Goal: Task Accomplishment & Management: Use online tool/utility

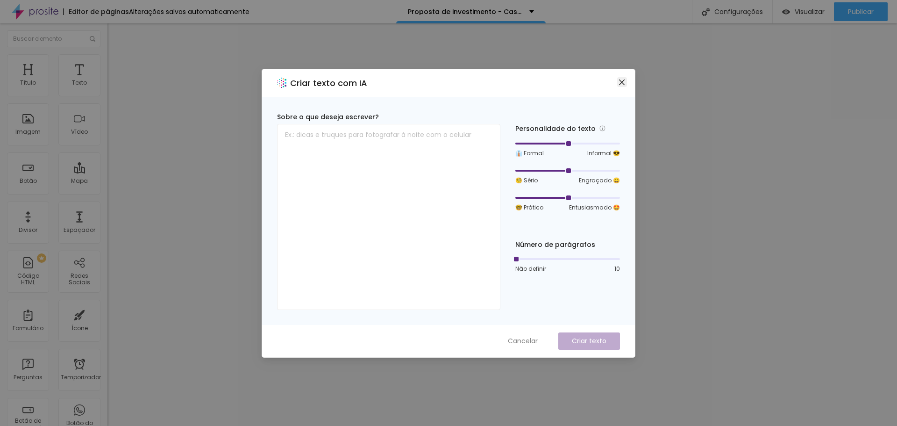
click at [620, 80] on icon "fechar" at bounding box center [622, 82] width 6 height 6
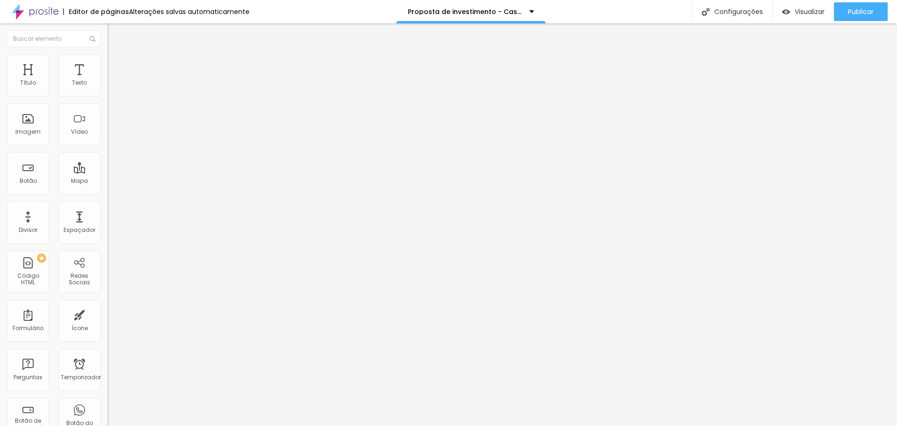
click at [108, 56] on img at bounding box center [112, 58] width 8 height 8
click at [108, 51] on li "Estilo" at bounding box center [162, 49] width 108 height 9
click at [108, 61] on li "Avançado" at bounding box center [162, 58] width 108 height 9
click at [108, 53] on img at bounding box center [112, 49] width 8 height 8
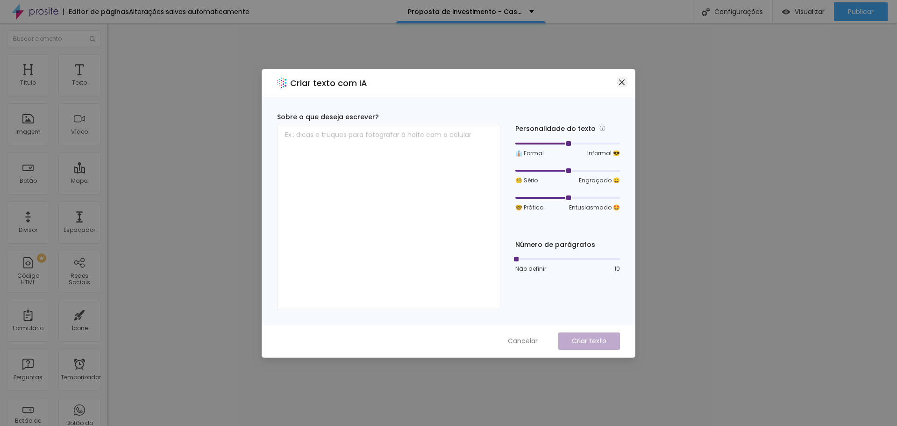
click at [622, 83] on icon "fechar" at bounding box center [621, 82] width 7 height 7
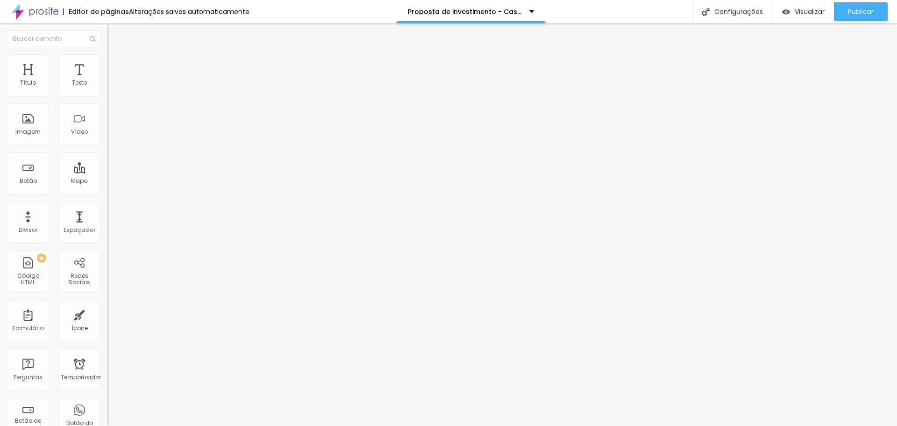
click at [111, 136] on icon "button" at bounding box center [114, 133] width 6 height 6
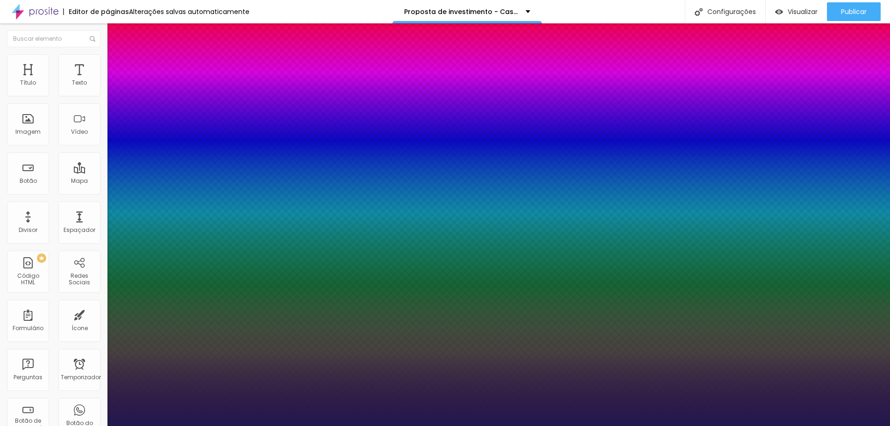
type input "1"
type input "8"
type input "2"
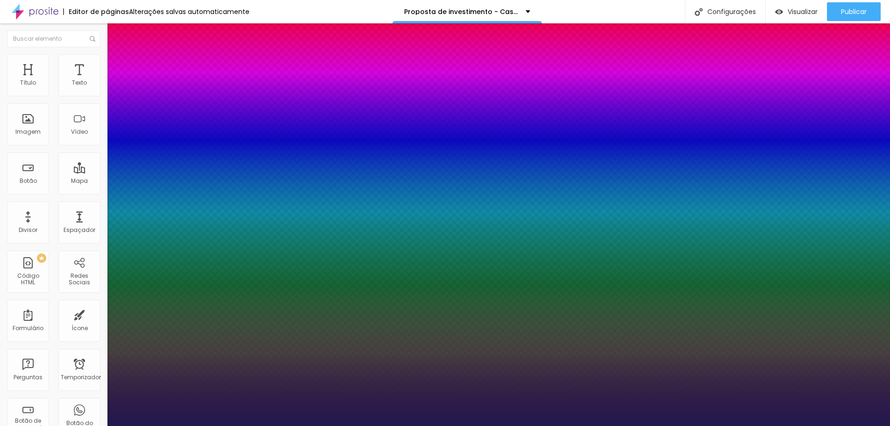
type input "1"
type input "8"
type input "1"
type input "20"
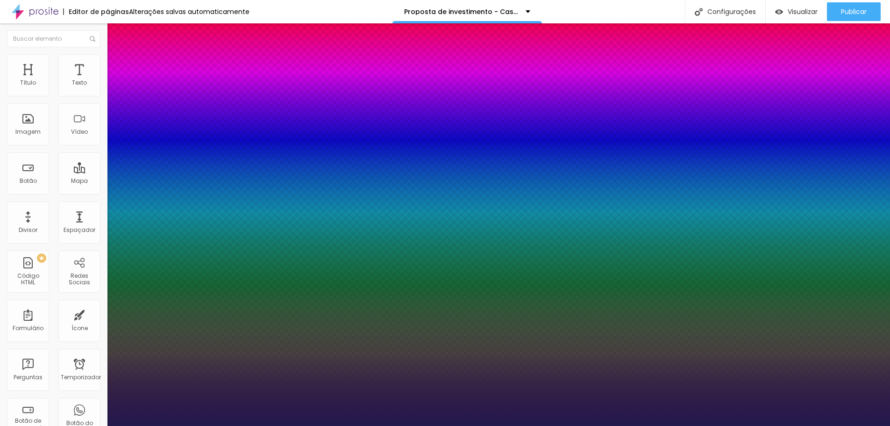
type input "1"
type input "20"
click at [548, 425] on div at bounding box center [445, 426] width 890 height 0
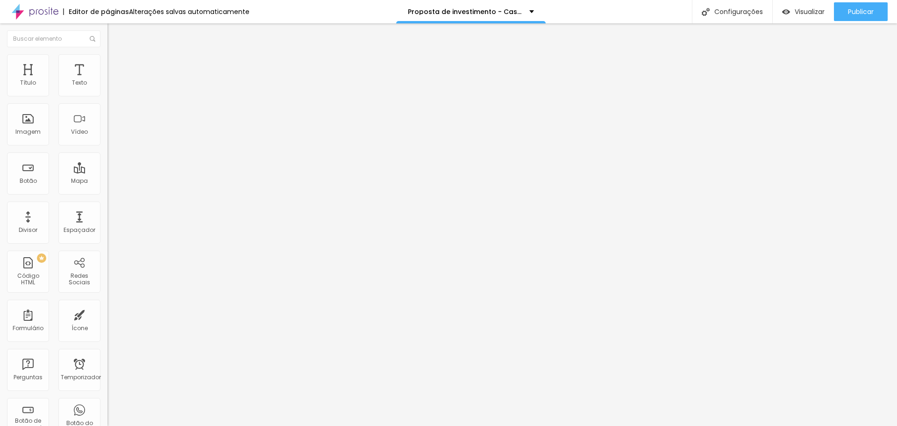
click at [111, 136] on icon "button" at bounding box center [114, 133] width 6 height 6
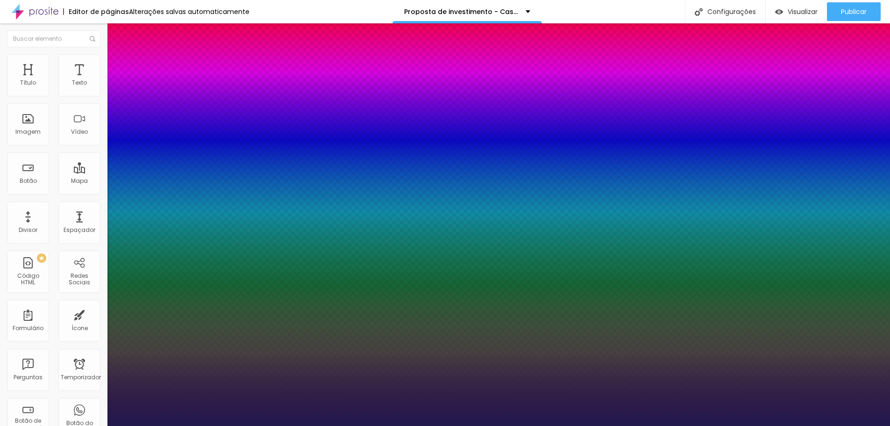
type input "1"
type input "8"
type input "2"
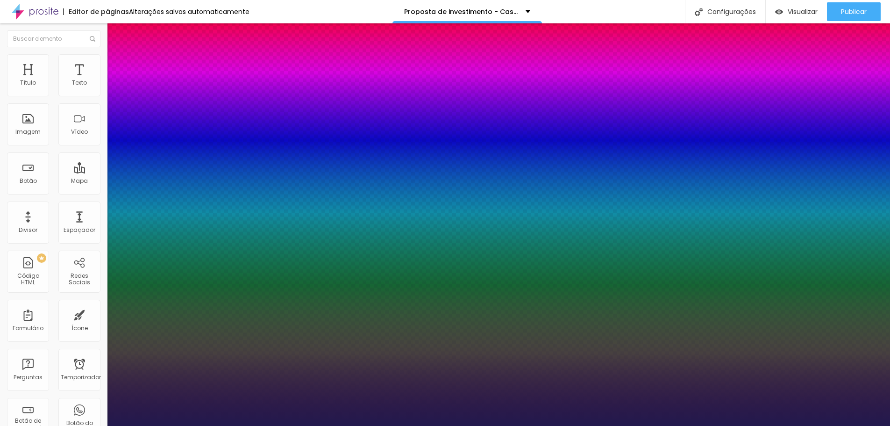
type input "1"
type input "20"
type input "1"
type input "20"
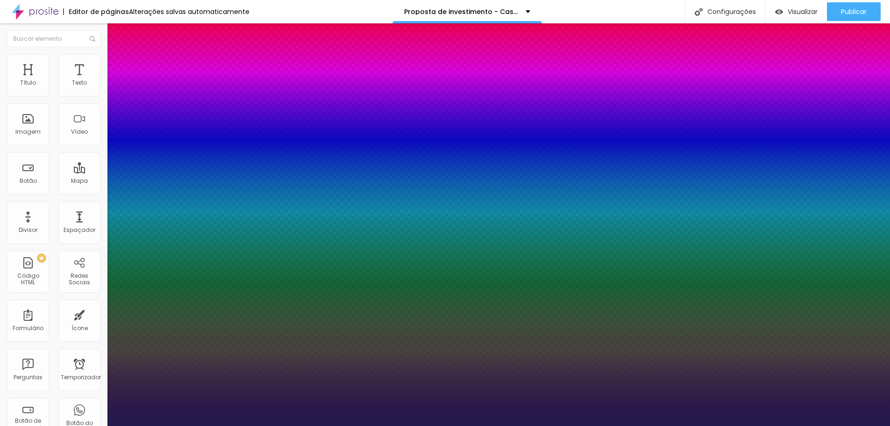
click at [718, 425] on div at bounding box center [445, 426] width 890 height 0
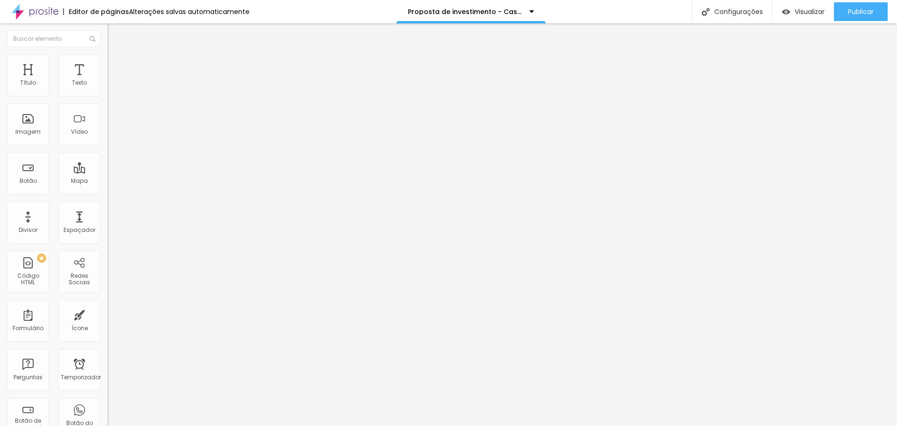
click at [108, 138] on button "button" at bounding box center [114, 134] width 13 height 10
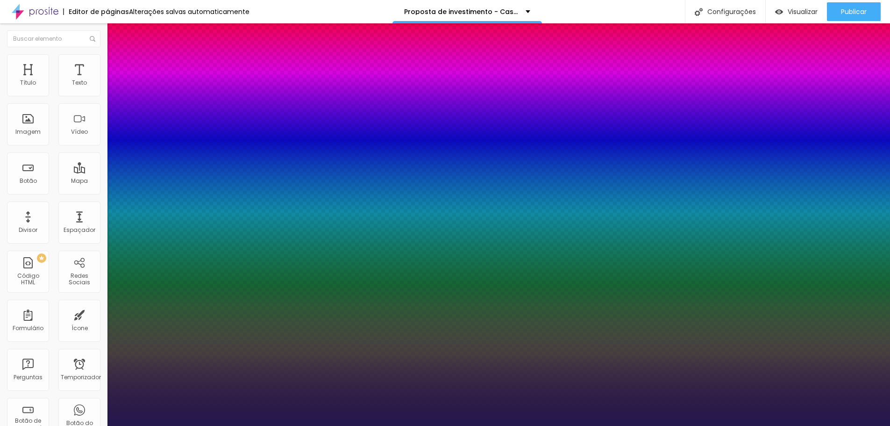
type input "1"
type input "8"
type input "2"
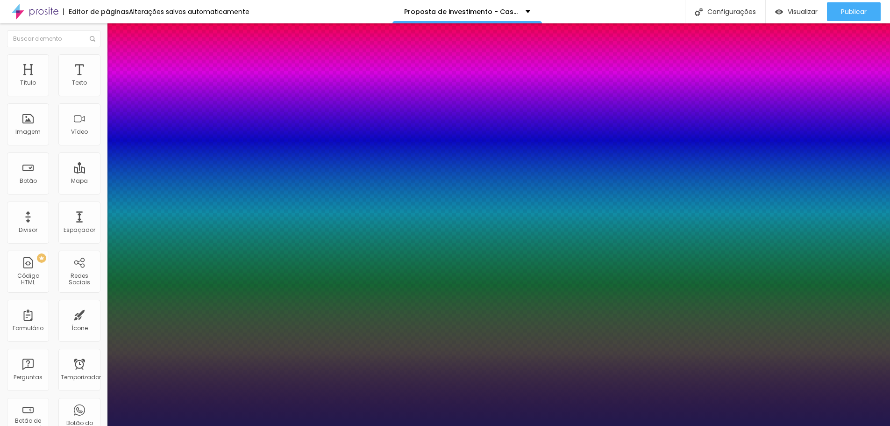
type input "1"
type input "20"
type input "1"
type input "20"
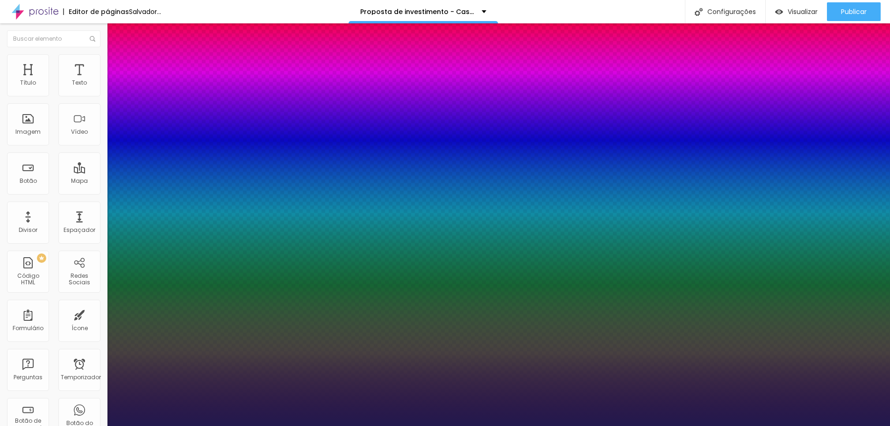
type input "1"
click at [823, 425] on div at bounding box center [445, 426] width 890 height 0
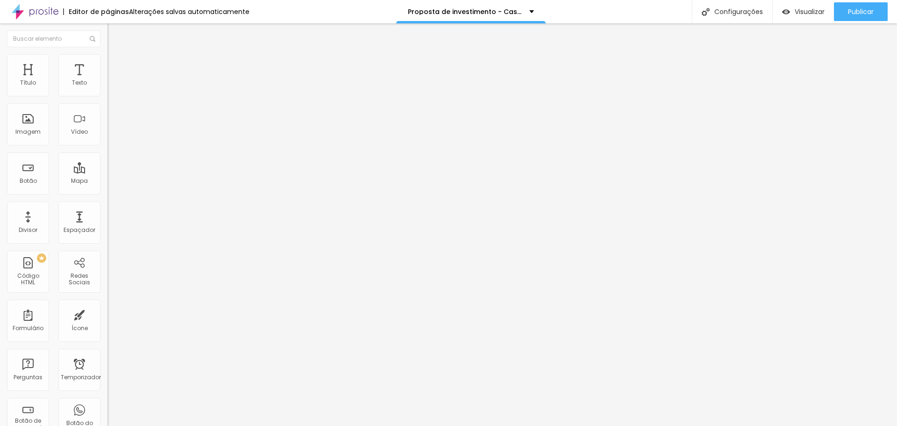
click at [116, 65] on font "Estilo" at bounding box center [123, 61] width 14 height 8
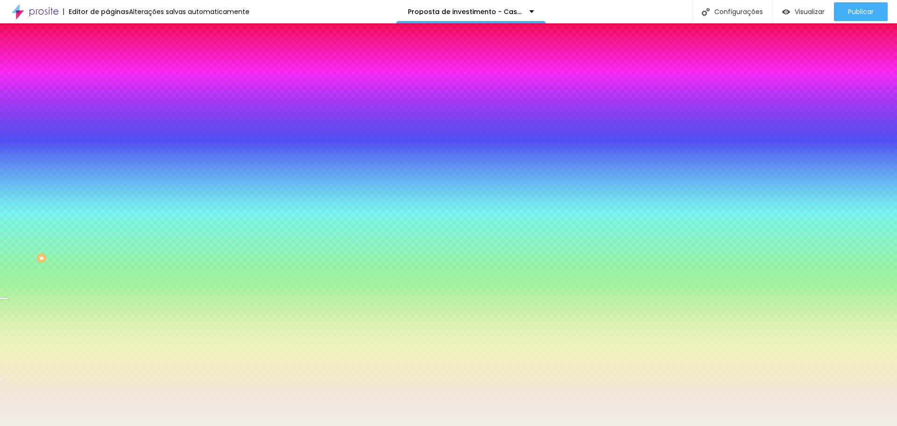
click at [108, 127] on div at bounding box center [162, 127] width 108 height 0
drag, startPoint x: 91, startPoint y: 230, endPoint x: 93, endPoint y: 237, distance: 7.3
click at [8, 336] on div at bounding box center [3, 336] width 9 height 1
click at [8, 353] on div at bounding box center [3, 353] width 9 height 1
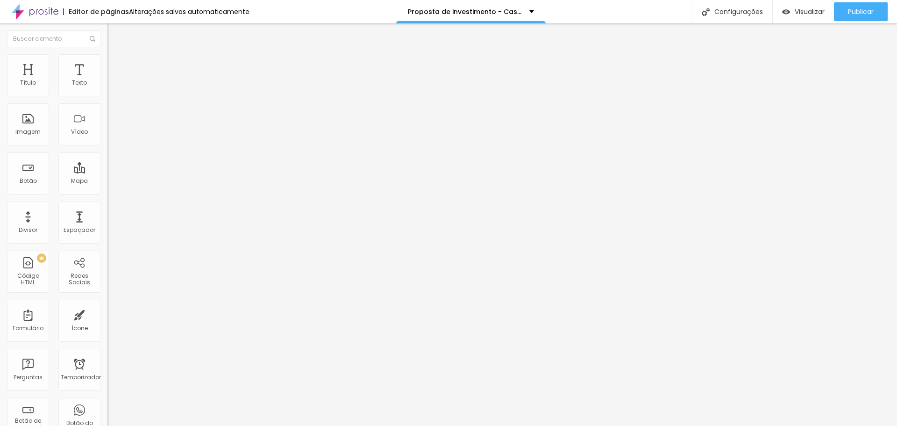
click at [108, 60] on li "Estilo" at bounding box center [162, 58] width 108 height 9
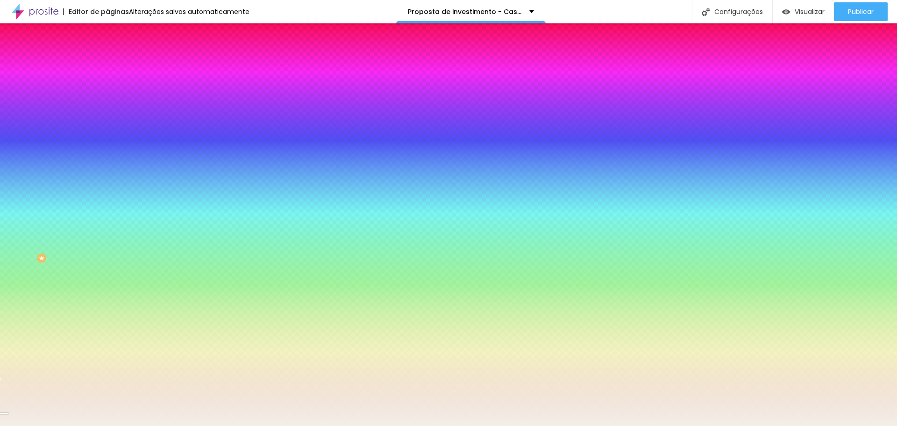
scroll to position [0, 0]
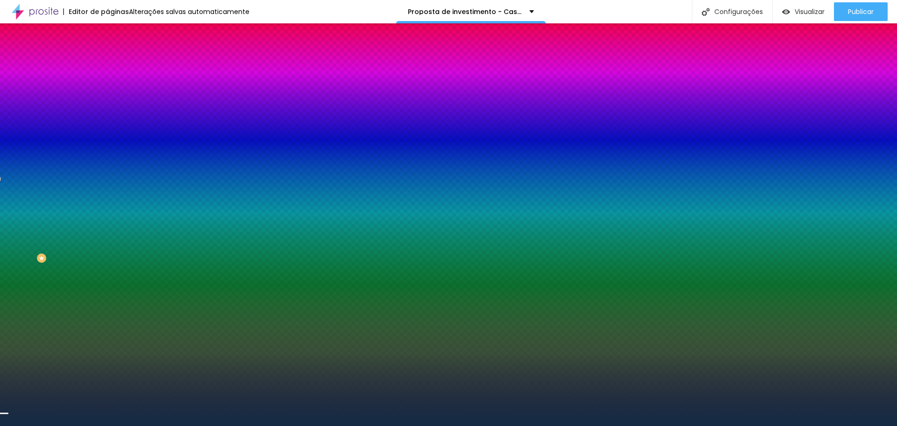
type input "#132B44"
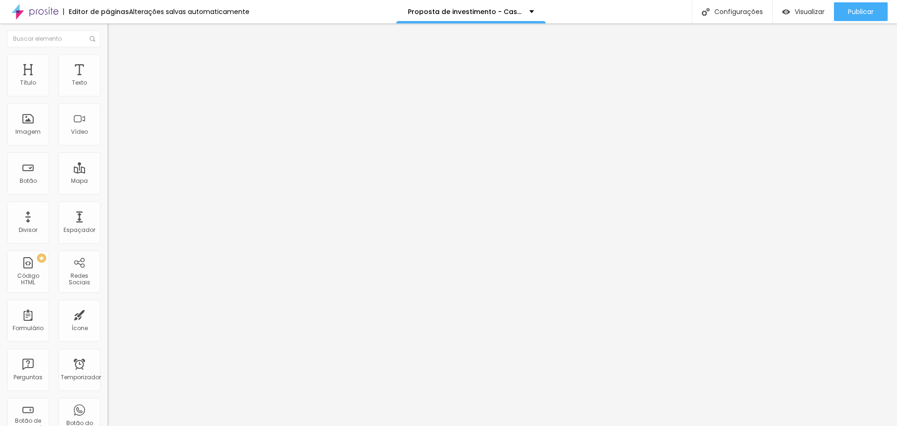
click at [108, 58] on img at bounding box center [112, 58] width 8 height 8
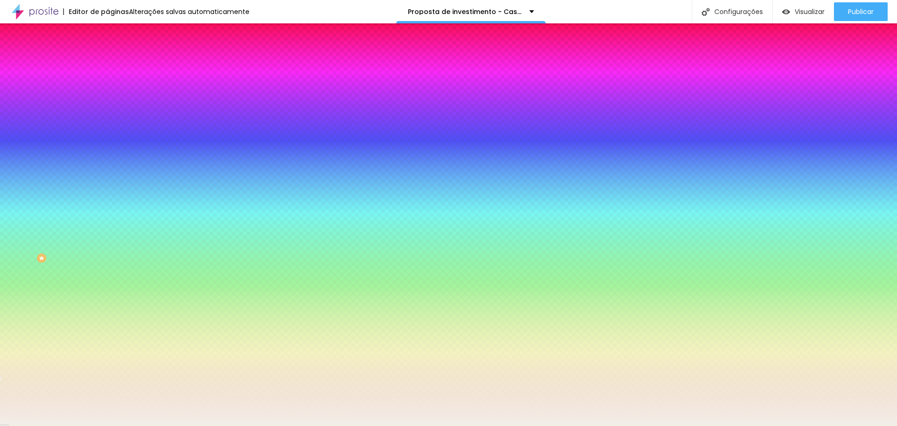
click at [108, 136] on input "#F2EFE8" at bounding box center [164, 131] width 112 height 9
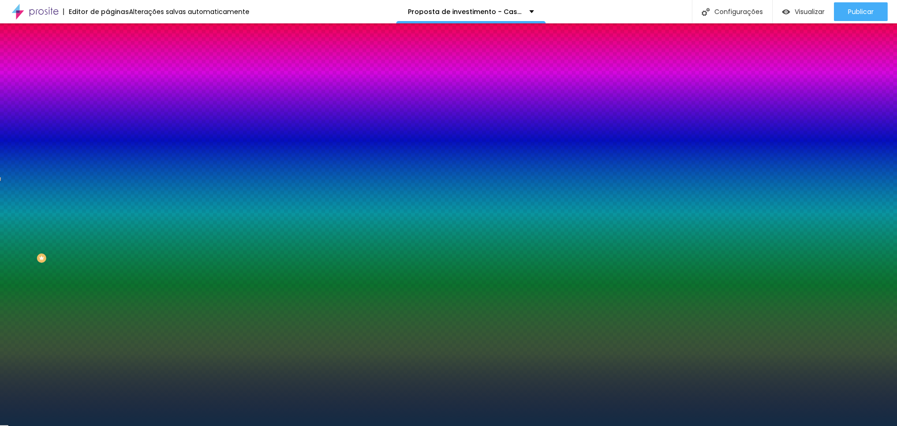
type input "#132B44"
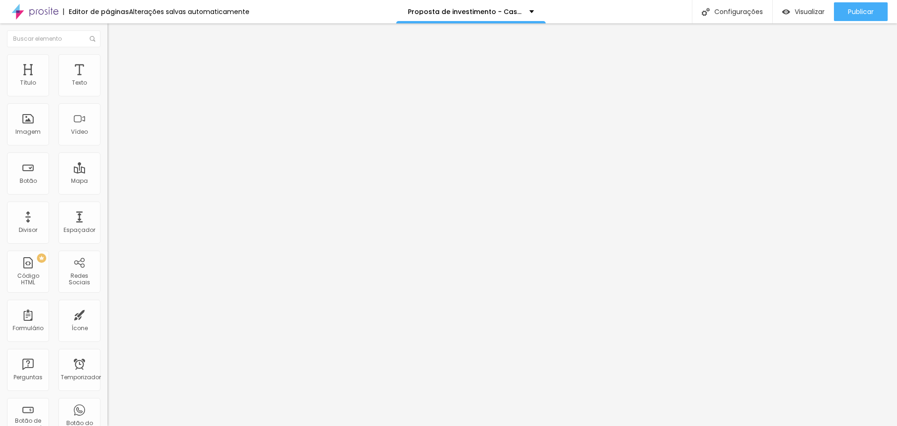
click at [111, 87] on icon "button" at bounding box center [114, 84] width 6 height 6
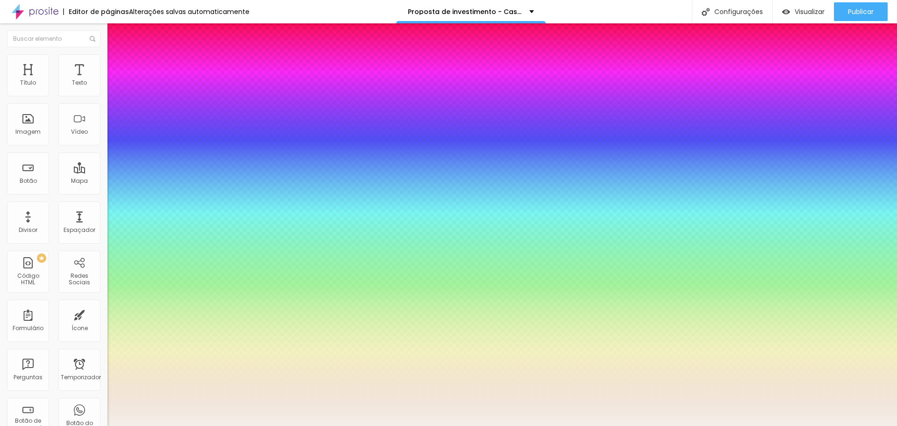
type input "1"
click at [301, 425] on div at bounding box center [448, 426] width 897 height 0
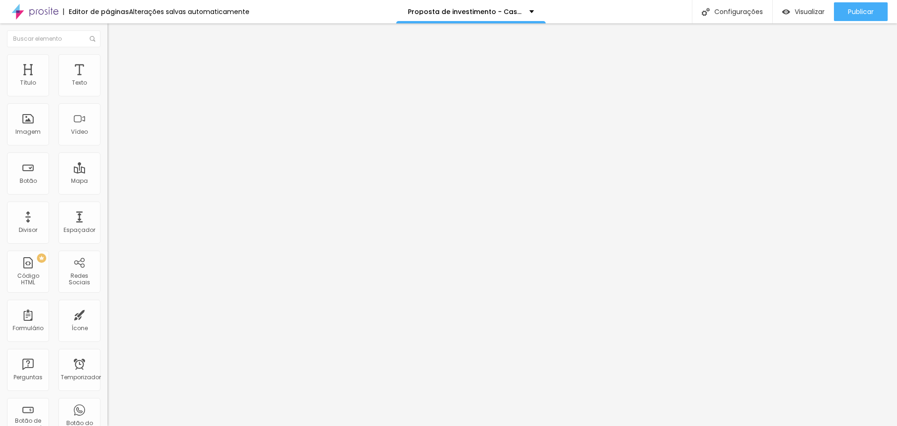
click at [108, 59] on img at bounding box center [112, 58] width 8 height 8
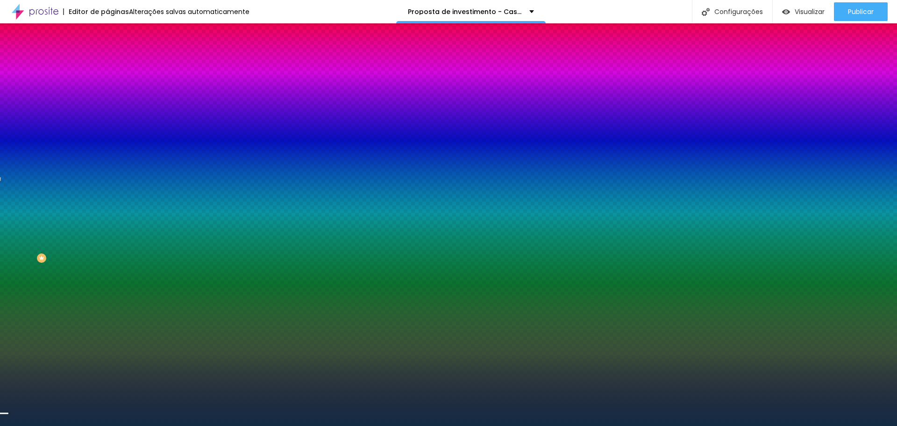
click at [108, 127] on div at bounding box center [162, 127] width 108 height 0
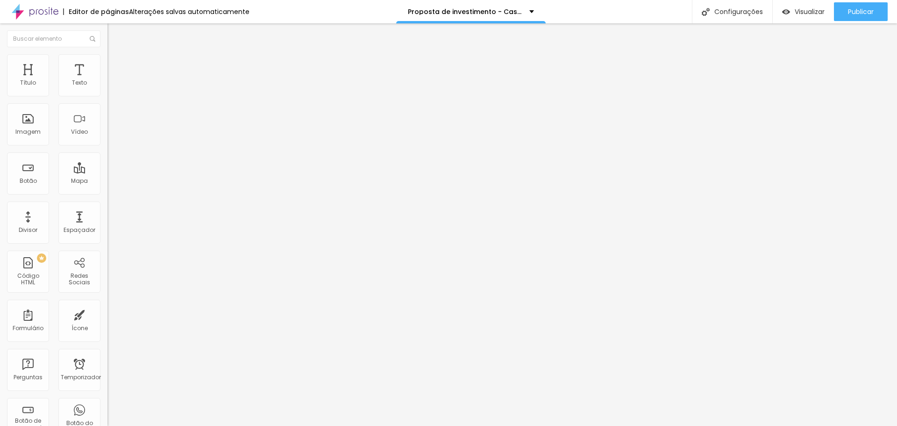
click at [116, 65] on font "Estilo" at bounding box center [123, 61] width 14 height 8
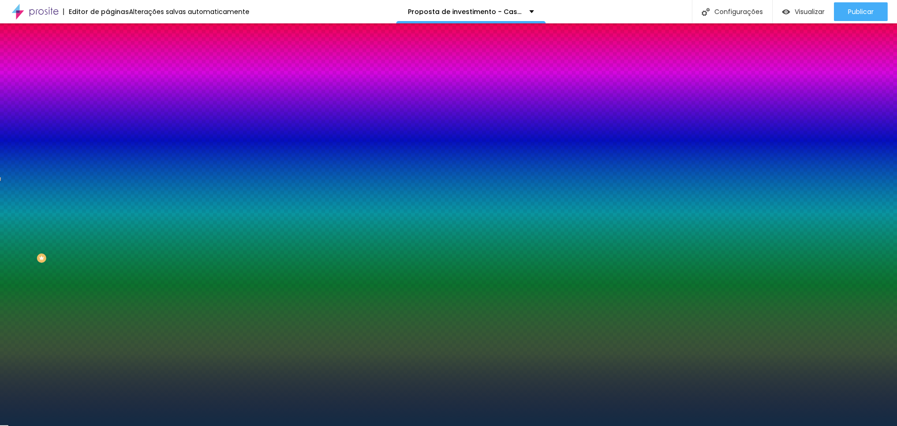
click at [108, 127] on div at bounding box center [162, 127] width 108 height 0
drag, startPoint x: 91, startPoint y: 251, endPoint x: 96, endPoint y: 250, distance: 5.7
click at [8, 416] on div at bounding box center [3, 416] width 9 height 1
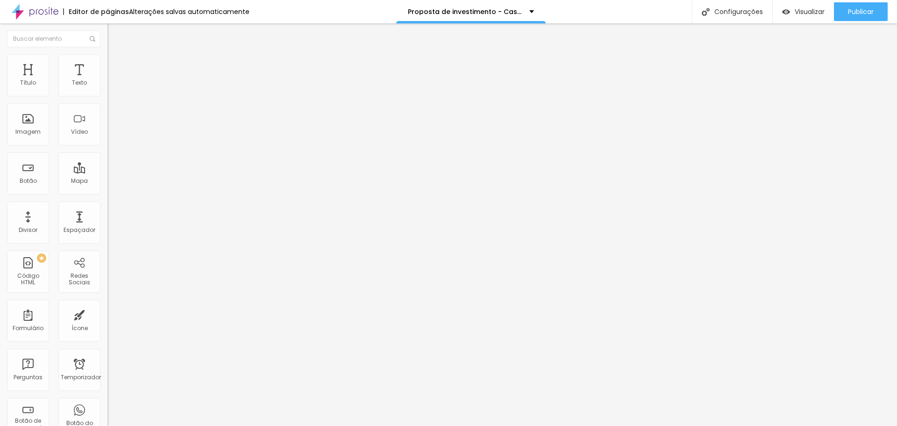
click at [116, 64] on font "Estilo" at bounding box center [123, 61] width 14 height 8
click at [108, 61] on li "Estilo" at bounding box center [162, 58] width 108 height 9
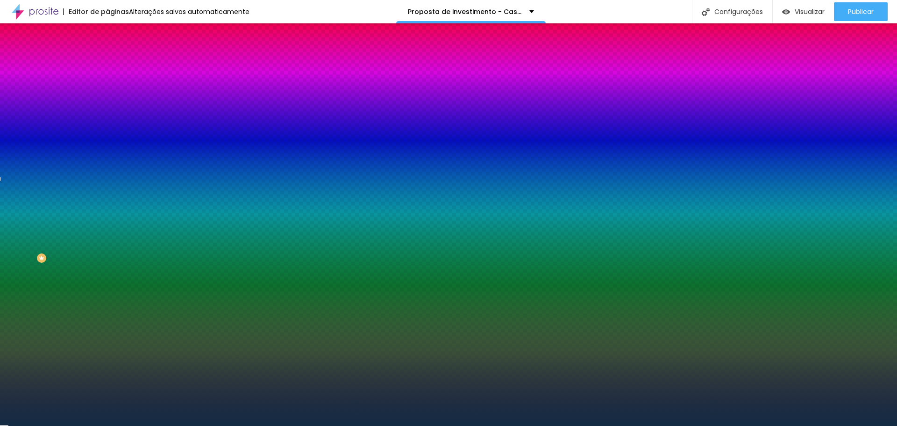
scroll to position [0, 0]
paste input "F2C189"
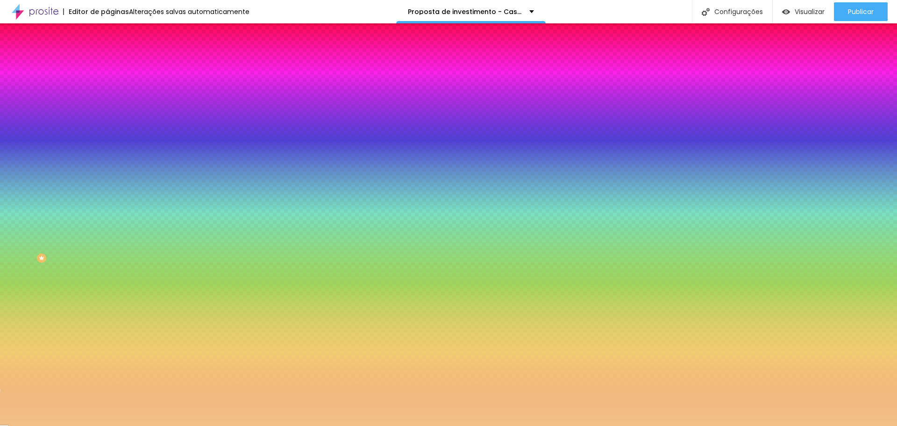
type input "#F2C189"
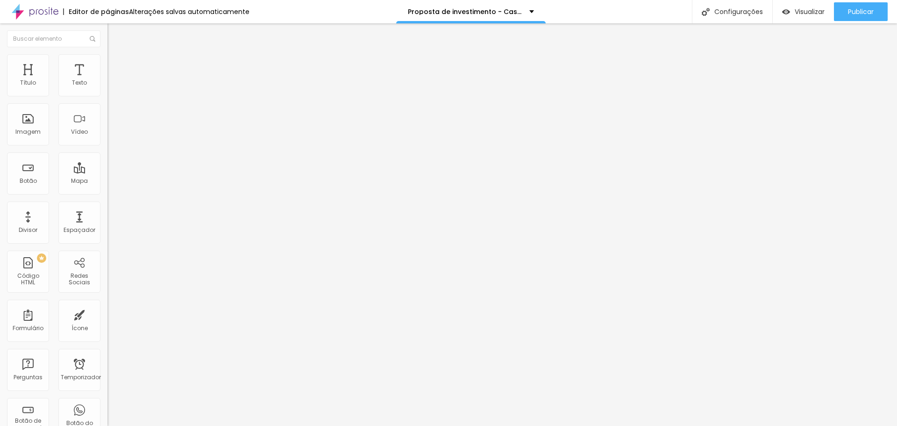
click at [108, 59] on img at bounding box center [112, 58] width 8 height 8
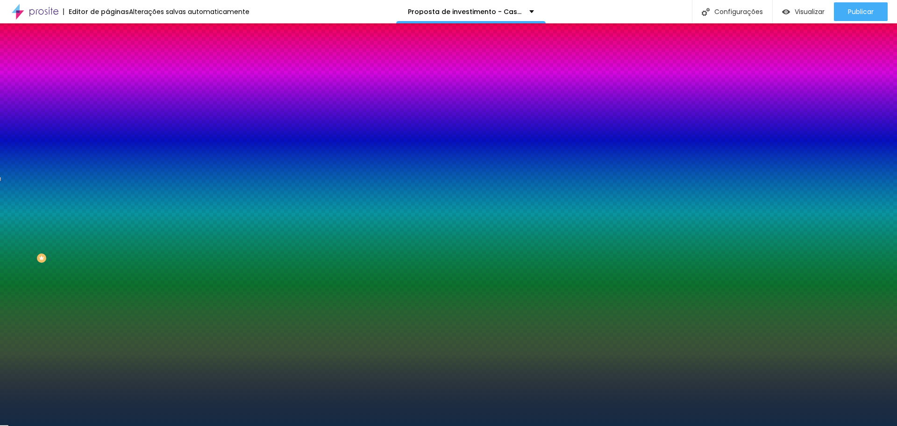
type input "#132B44"
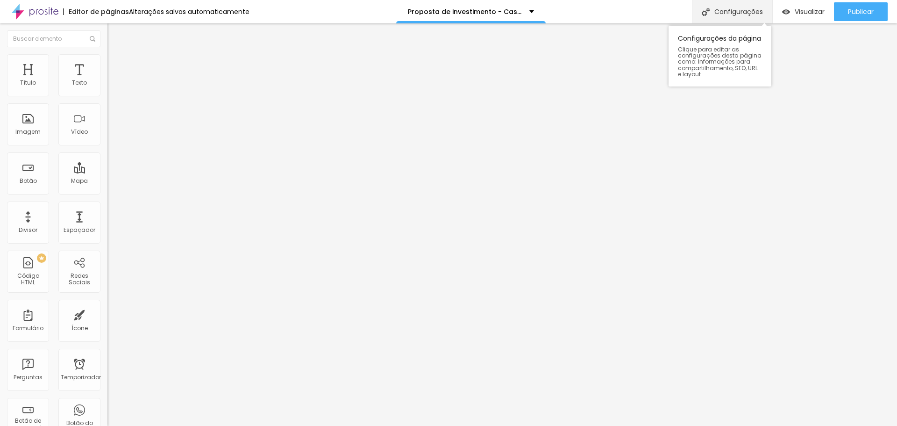
click at [718, 11] on font "Configurações" at bounding box center [739, 11] width 49 height 9
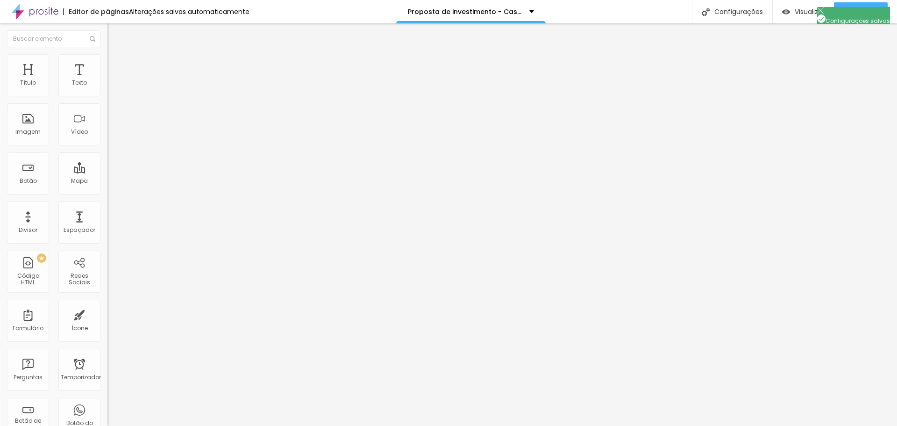
click at [852, 9] on font "Publicar" at bounding box center [861, 11] width 26 height 9
click at [869, 8] on font "Publicar" at bounding box center [861, 11] width 26 height 9
click at [792, 10] on div "Visualizar" at bounding box center [803, 12] width 43 height 8
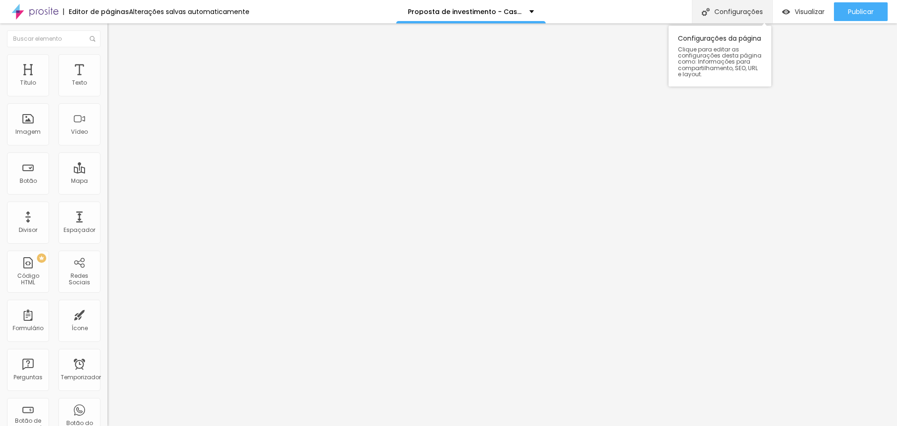
click at [744, 10] on font "Configurações" at bounding box center [739, 11] width 49 height 9
